Goal: Transaction & Acquisition: Obtain resource

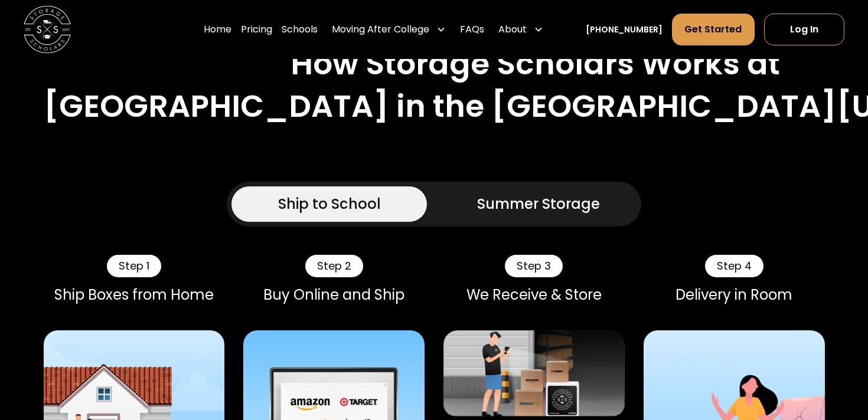
scroll to position [657, 0]
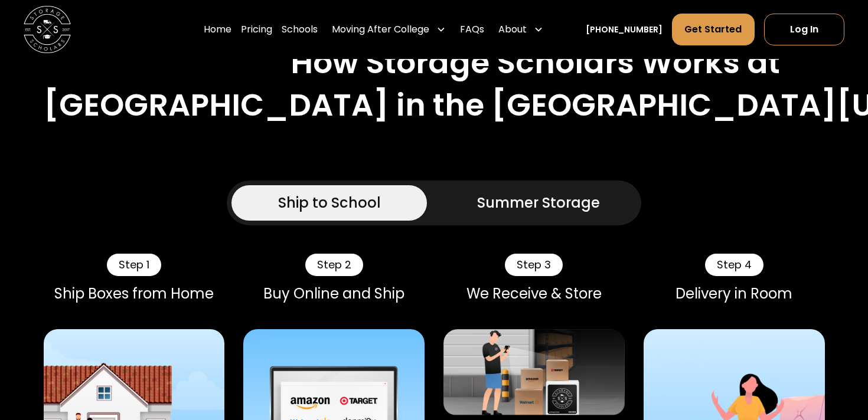
click at [504, 192] on div "Summer Storage" at bounding box center [538, 202] width 123 height 21
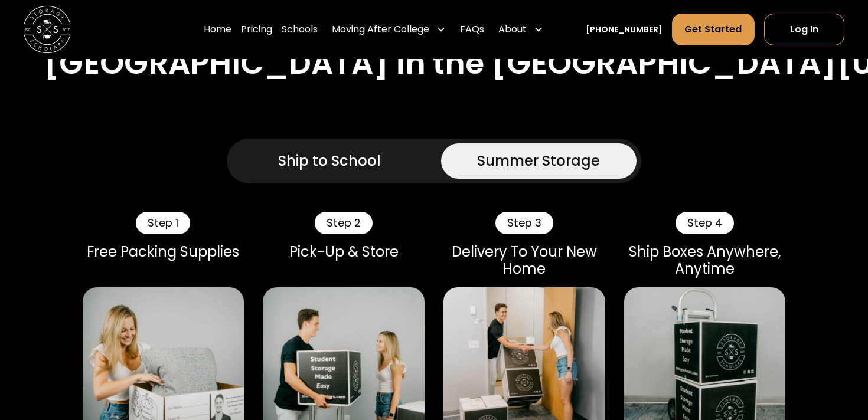
scroll to position [703, 0]
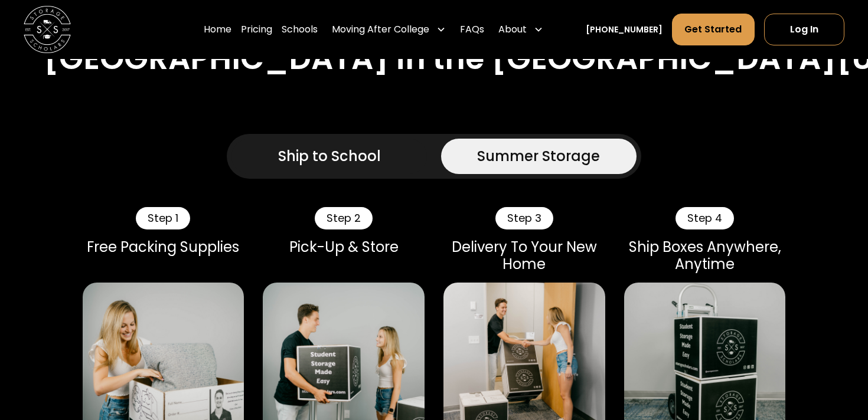
click at [482, 146] on div "Summer Storage" at bounding box center [538, 156] width 123 height 21
click at [406, 139] on link "Ship to School" at bounding box center [328, 156] width 195 height 35
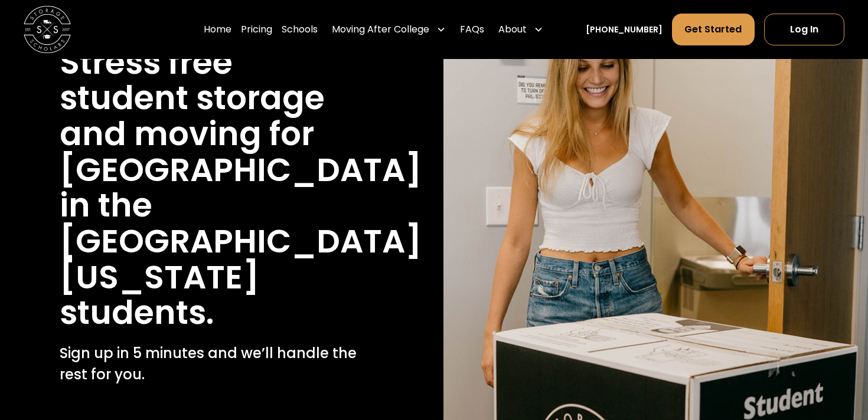
scroll to position [0, 0]
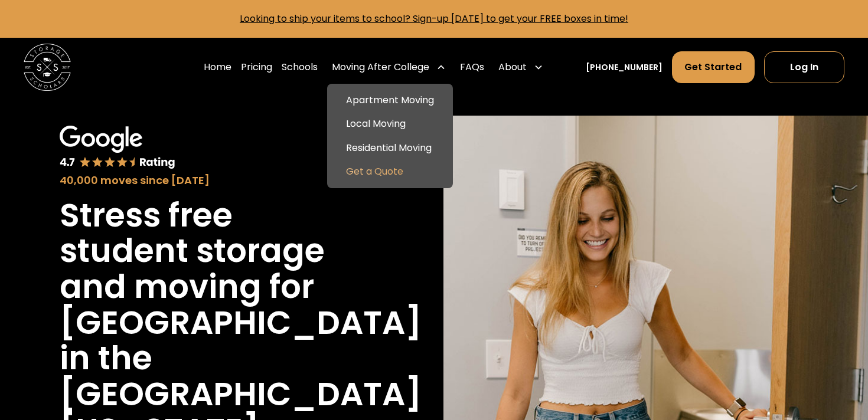
click at [403, 172] on link "Get a Quote" at bounding box center [390, 172] width 116 height 24
